Goal: Communication & Community: Answer question/provide support

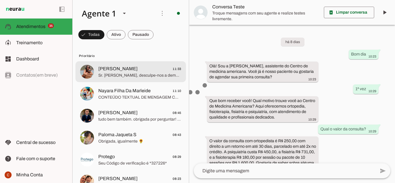
click at [137, 76] on span "Sr. [PERSON_NAME], desculpe-nos a demora pelo retorno. Para o atendimento de co…" at bounding box center [139, 76] width 83 height 6
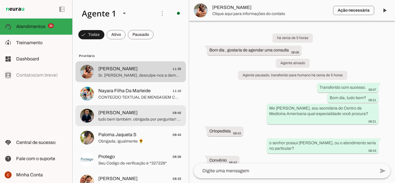
scroll to position [55, 0]
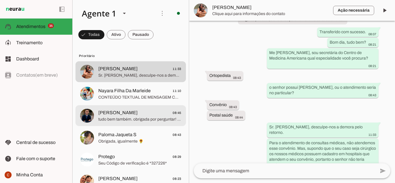
click at [126, 106] on md-item "[PERSON_NAME] 08:45 tudo bem também. obrigada por perguntar! Ok Sr. [PERSON_NAM…" at bounding box center [130, 115] width 110 height 21
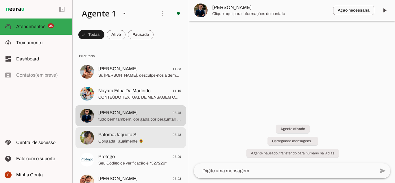
click at [126, 136] on span "Paloma Jaqueta S" at bounding box center [117, 134] width 38 height 7
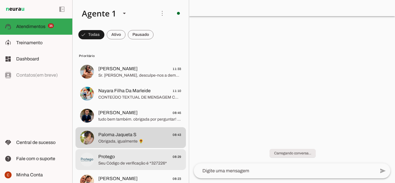
click at [126, 164] on span "Seu Código de verificação é *327226*" at bounding box center [139, 163] width 83 height 6
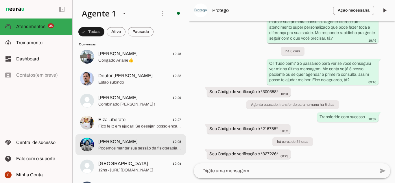
scroll to position [809, 0]
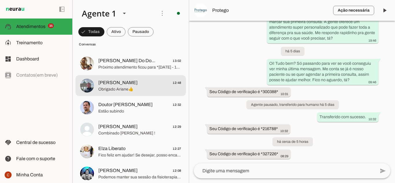
click at [117, 91] on span "Obrigado Ariane👍" at bounding box center [139, 89] width 83 height 6
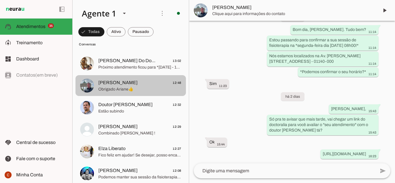
scroll to position [251, 0]
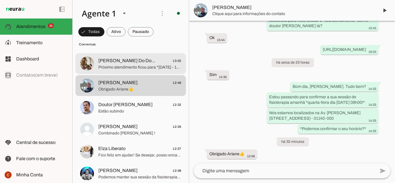
click at [113, 64] on span "[PERSON_NAME] Do Douglas" at bounding box center [128, 60] width 60 height 7
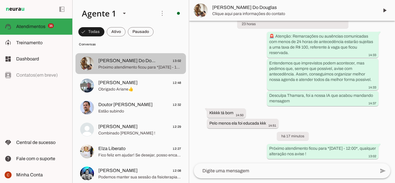
scroll to position [170, 0]
